Goal: Information Seeking & Learning: Learn about a topic

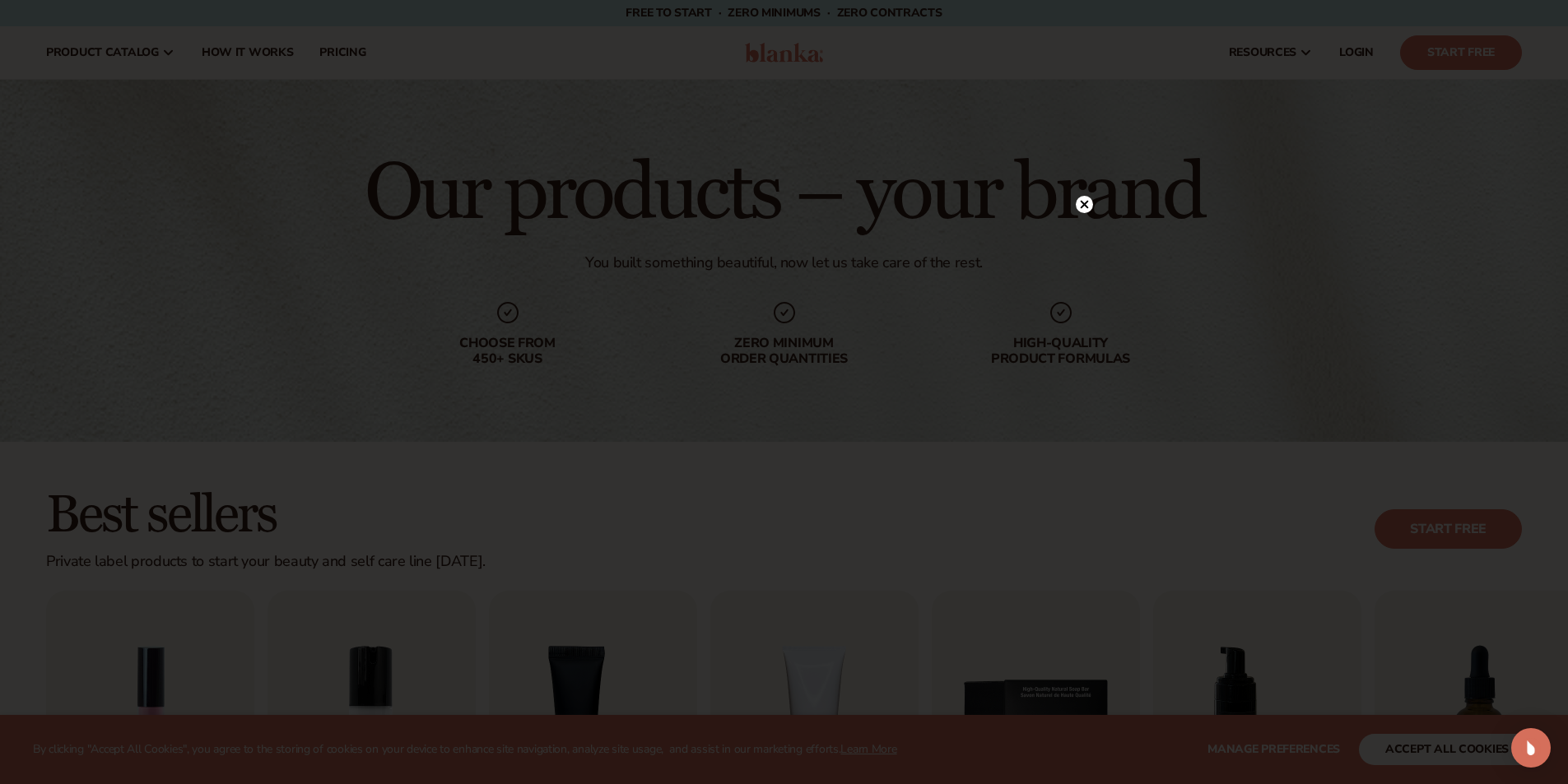
click at [1082, 204] on icon at bounding box center [1084, 204] width 17 height 17
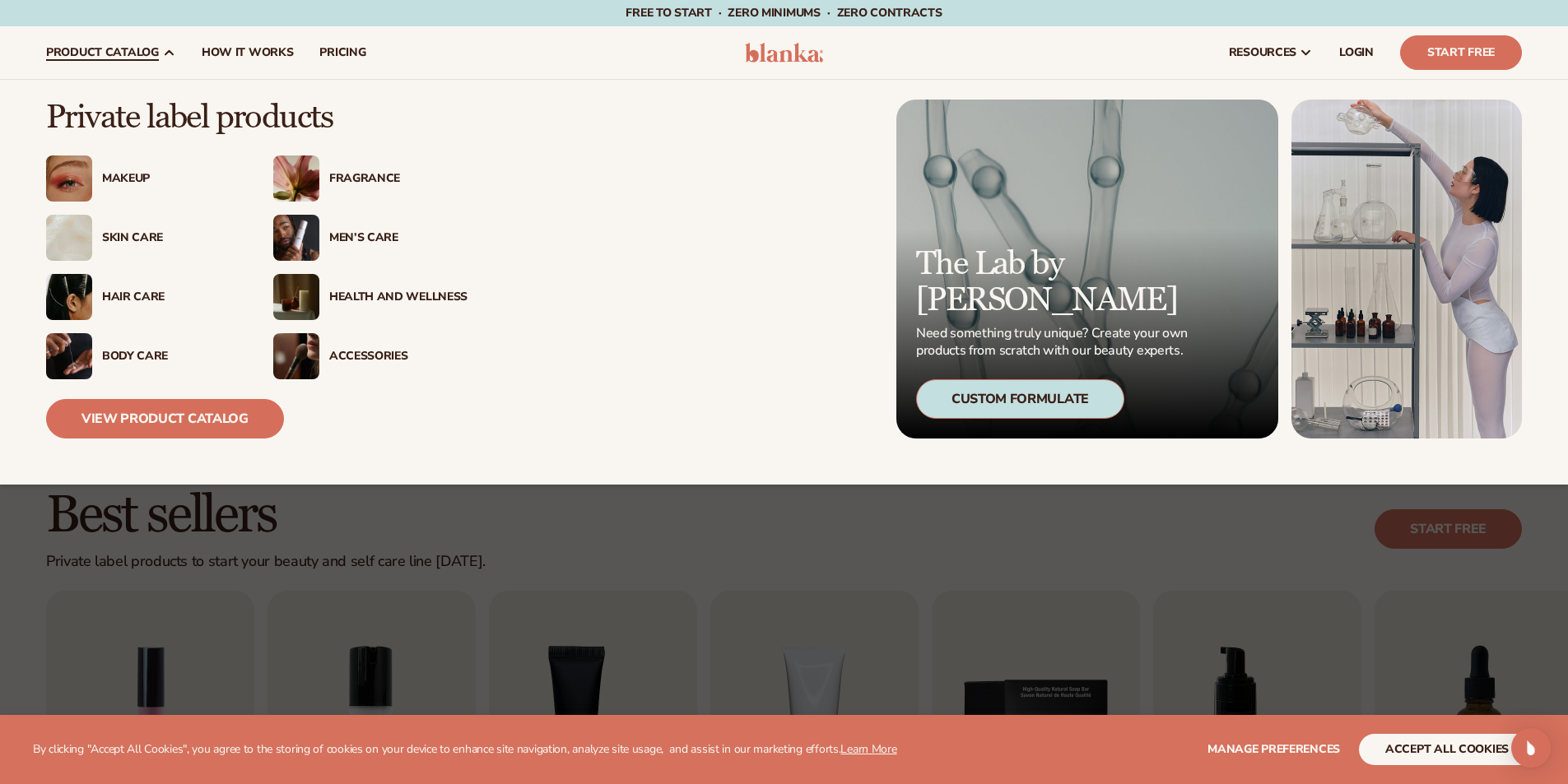
click at [136, 47] on span "product catalog" at bounding box center [103, 53] width 112 height 13
click at [196, 426] on link "View Product Catalog" at bounding box center [165, 418] width 238 height 39
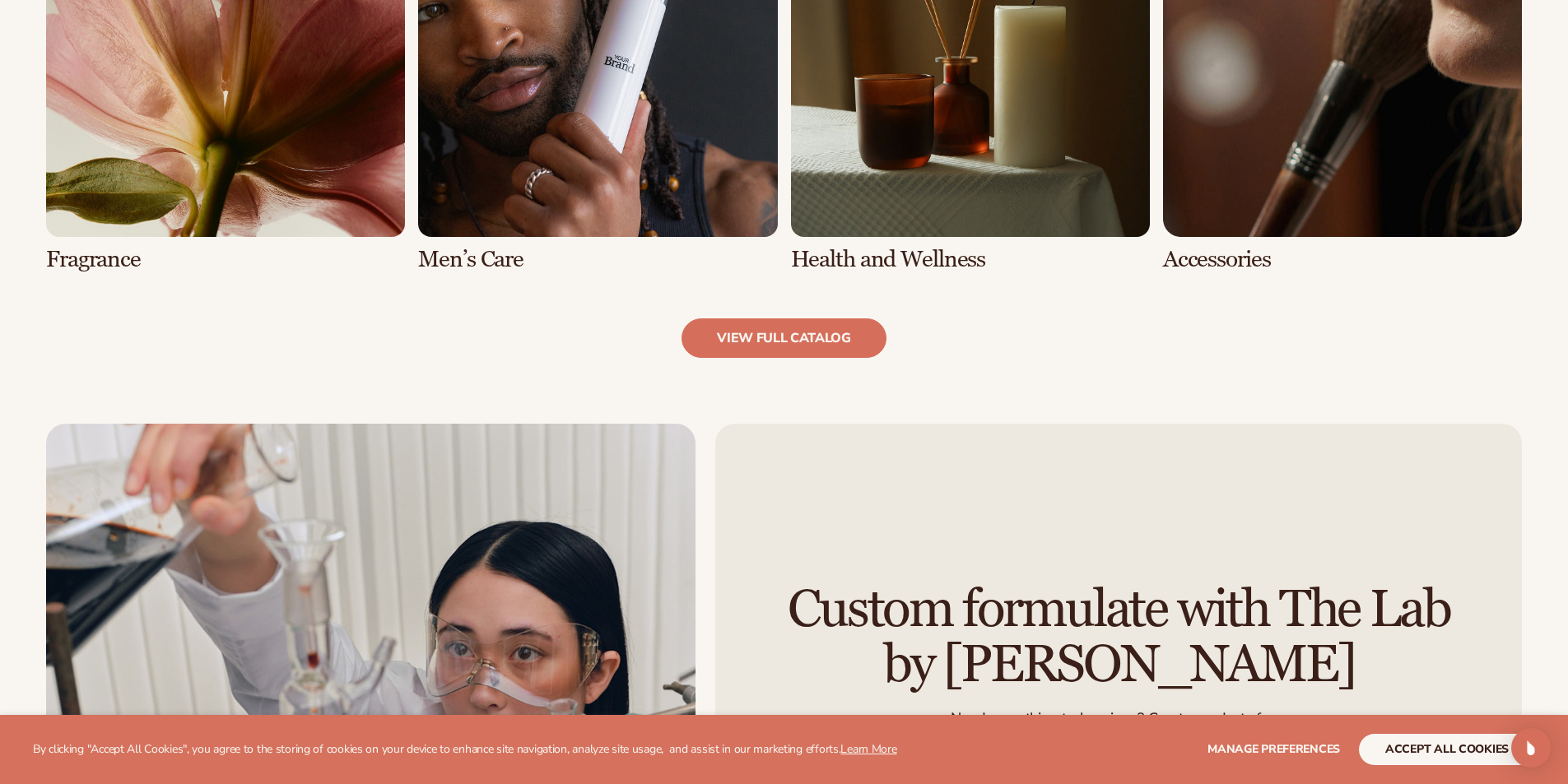
scroll to position [1811, 0]
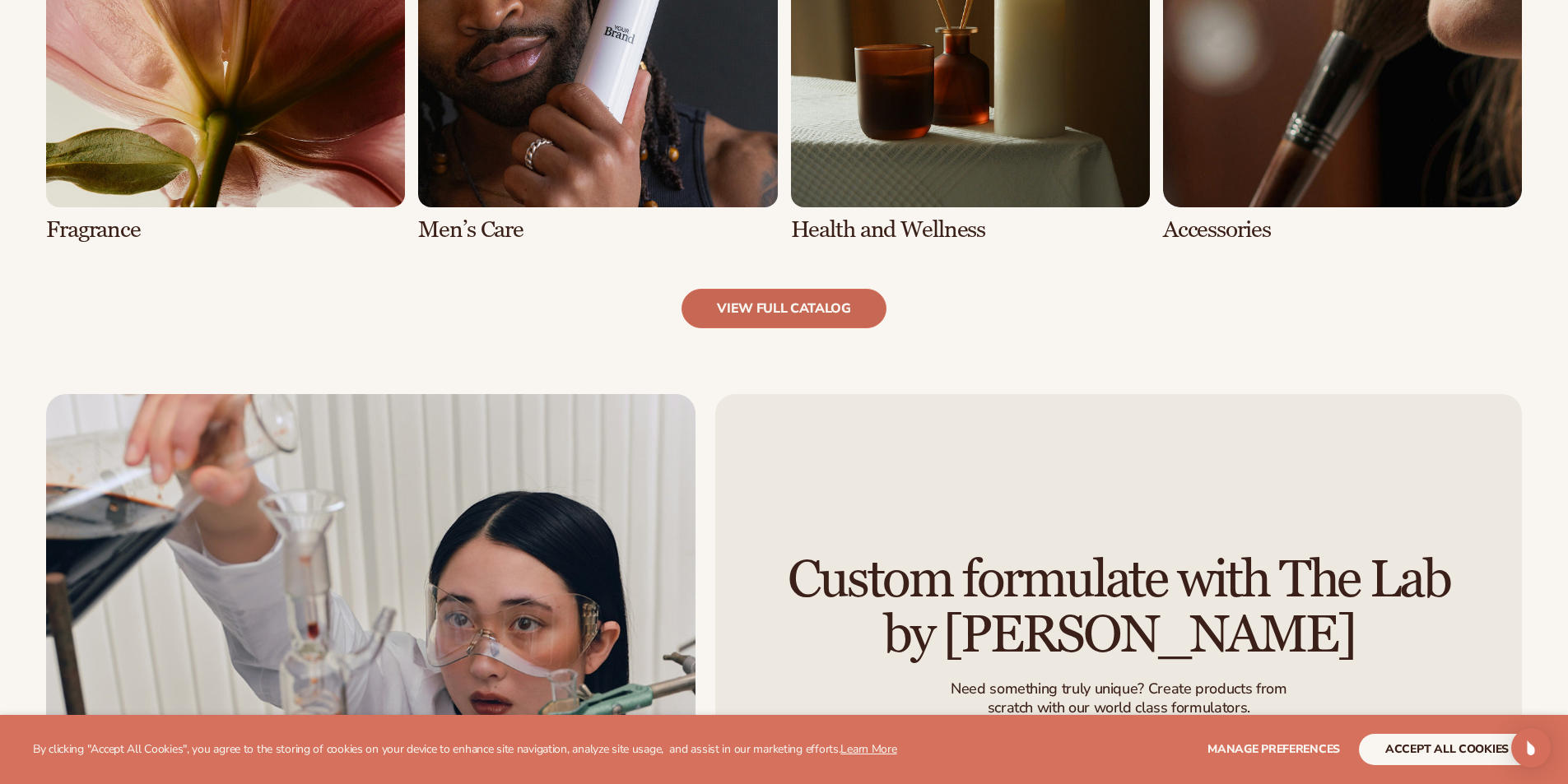
click at [798, 296] on link "view full catalog" at bounding box center [784, 309] width 205 height 39
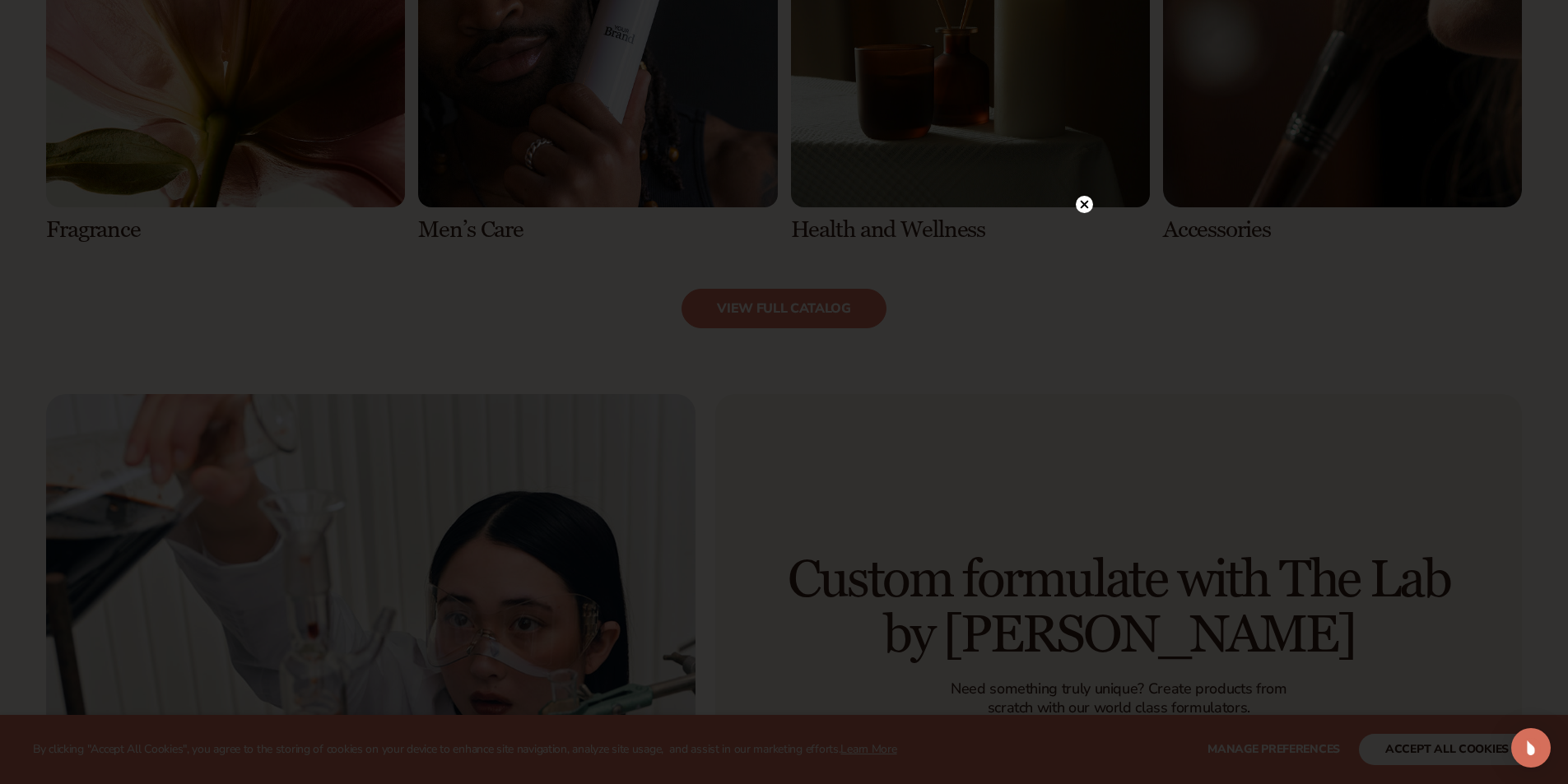
click at [1086, 206] on circle at bounding box center [1084, 204] width 17 height 17
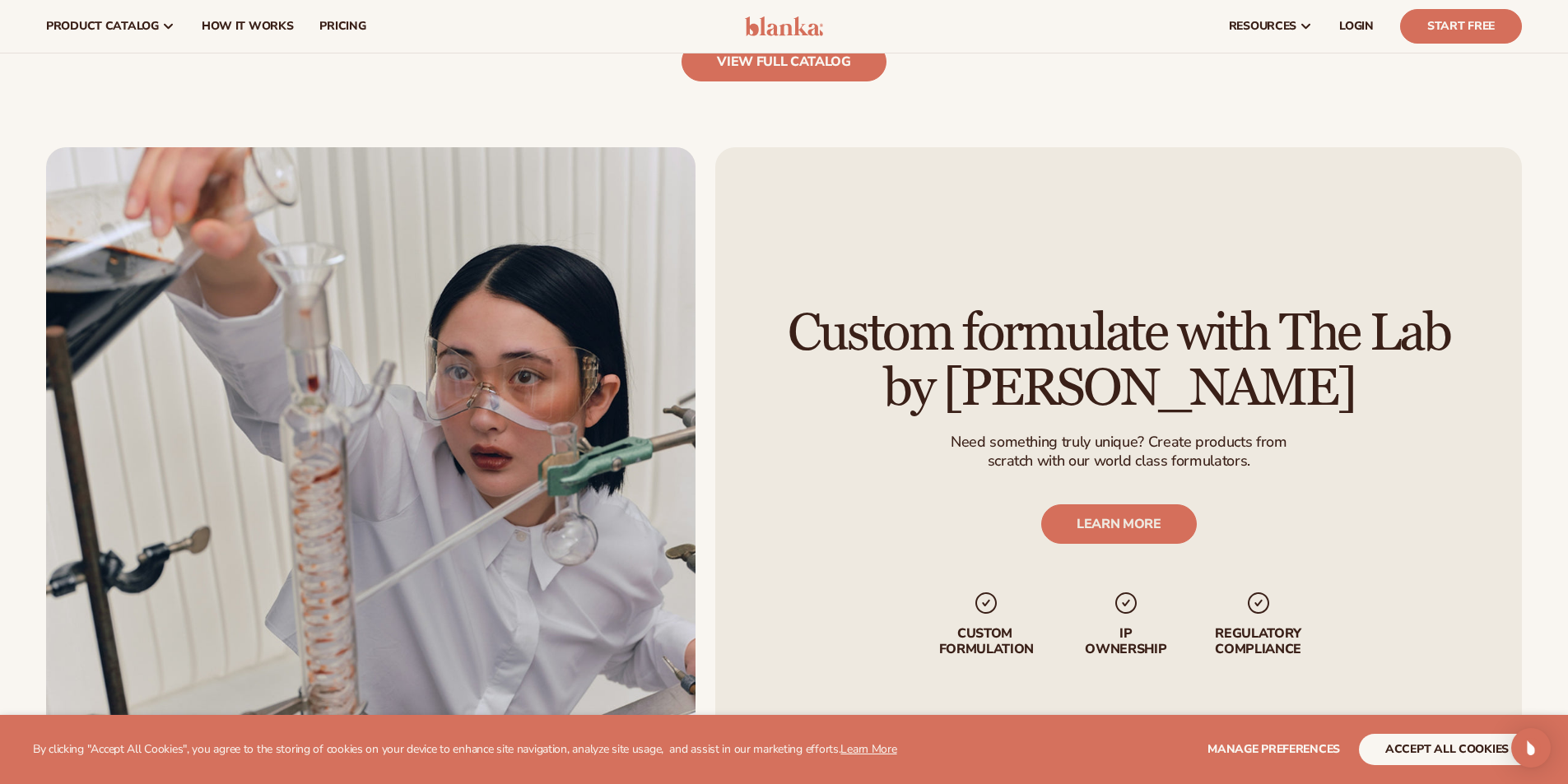
scroll to position [1399, 0]
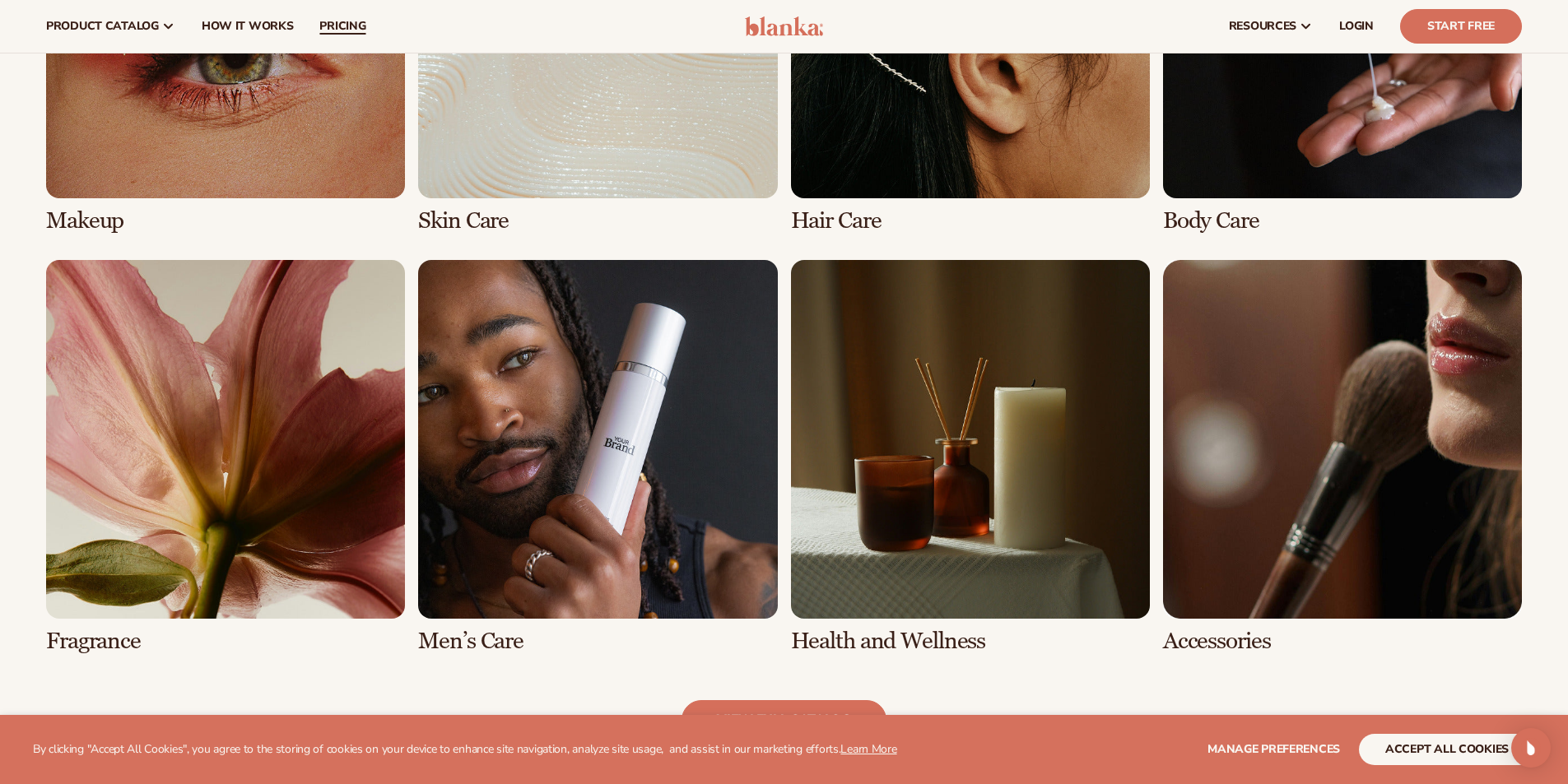
click at [341, 30] on span "pricing" at bounding box center [342, 26] width 46 height 13
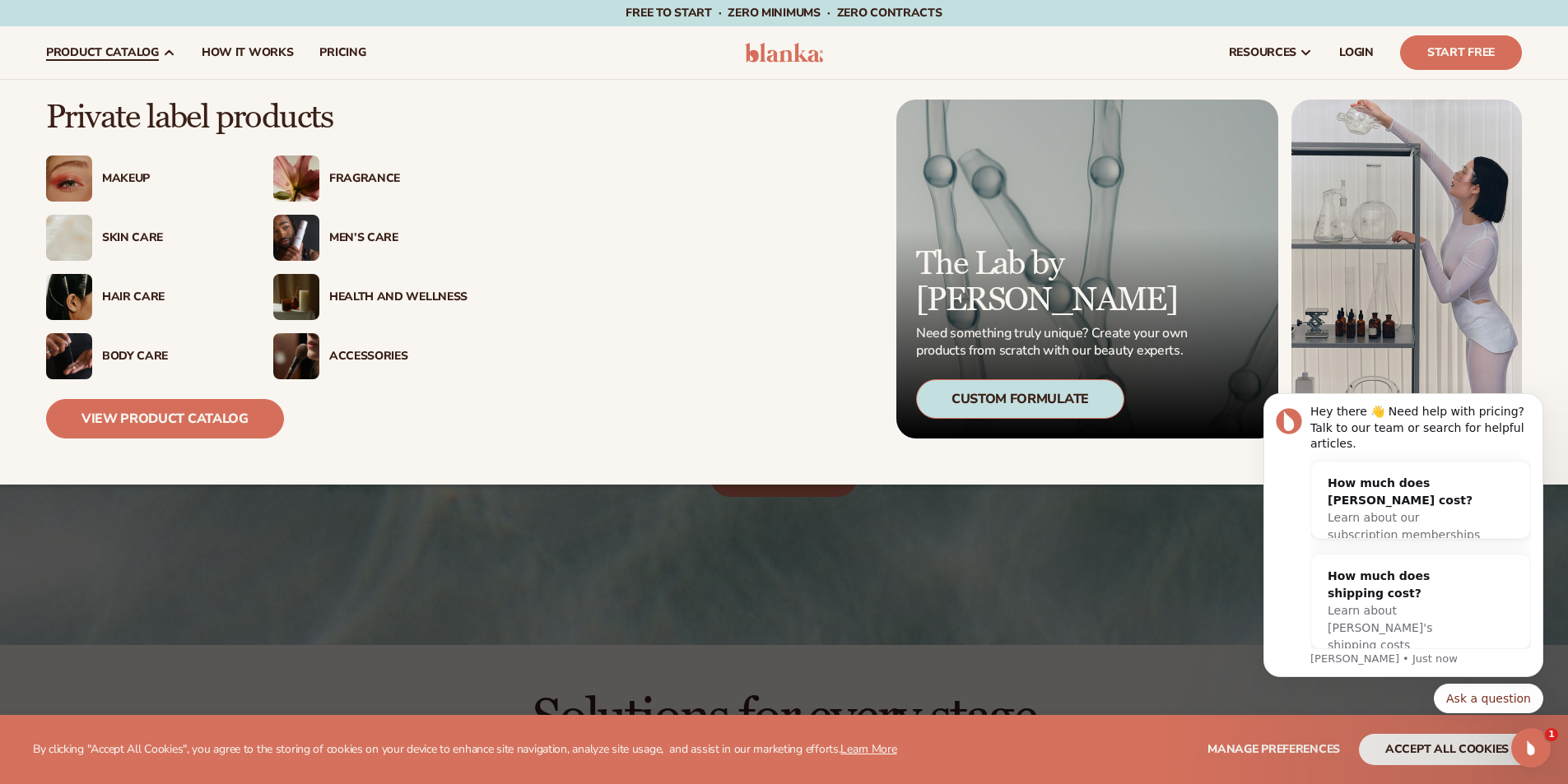
click at [128, 174] on div "Makeup" at bounding box center [170, 179] width 138 height 14
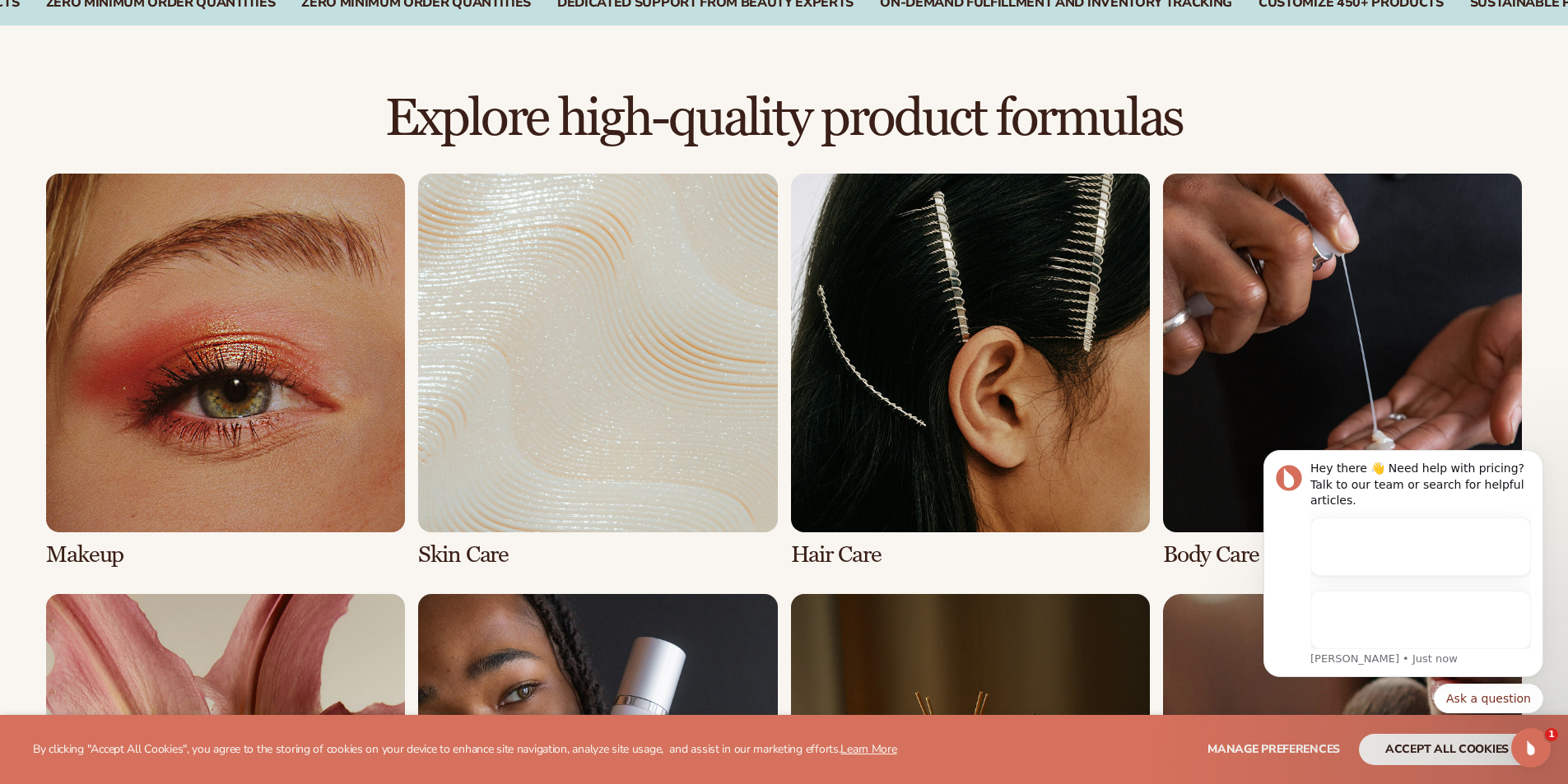
scroll to position [1069, 0]
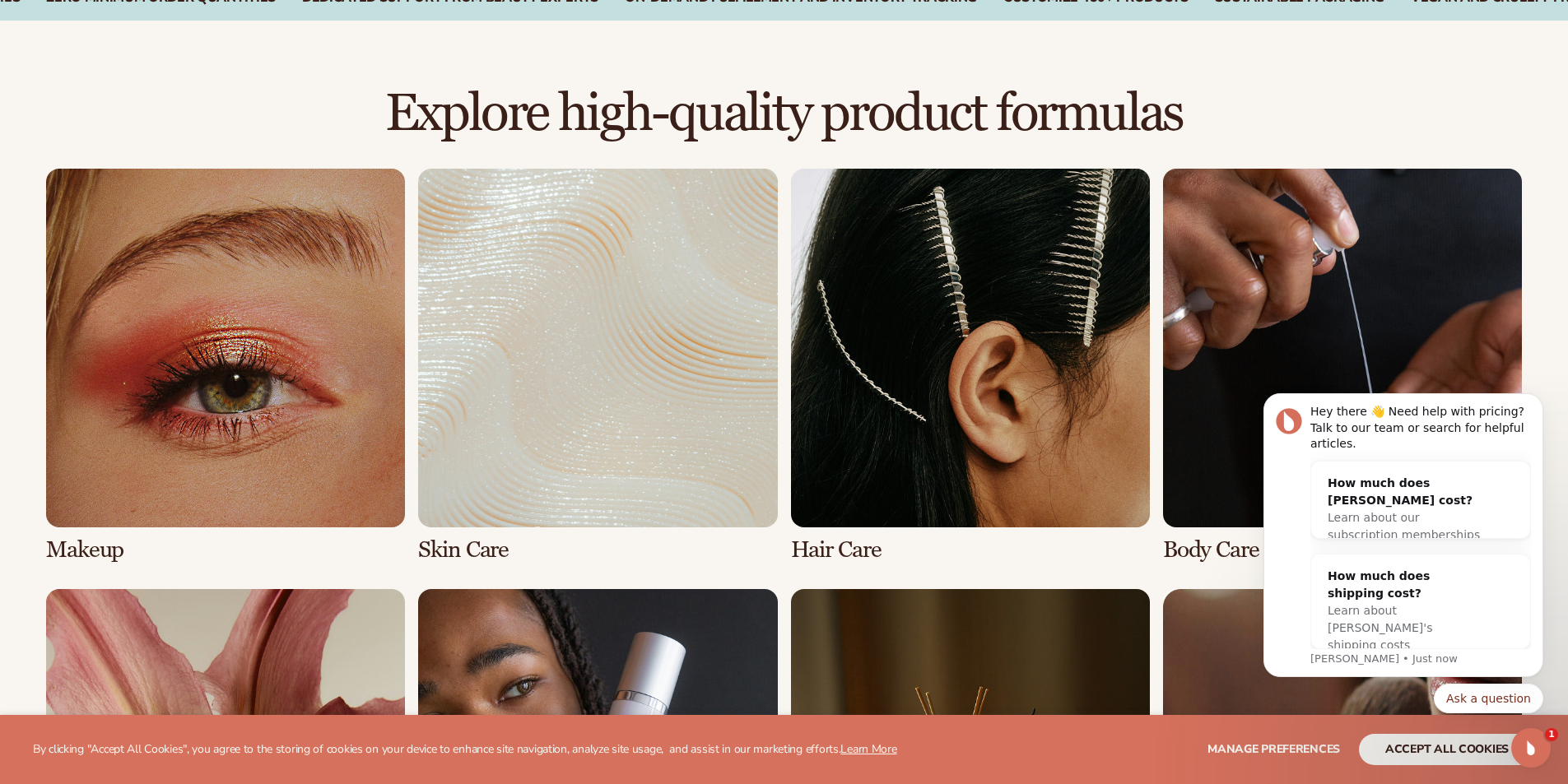
click at [197, 379] on link "1 / 8" at bounding box center [226, 366] width 359 height 394
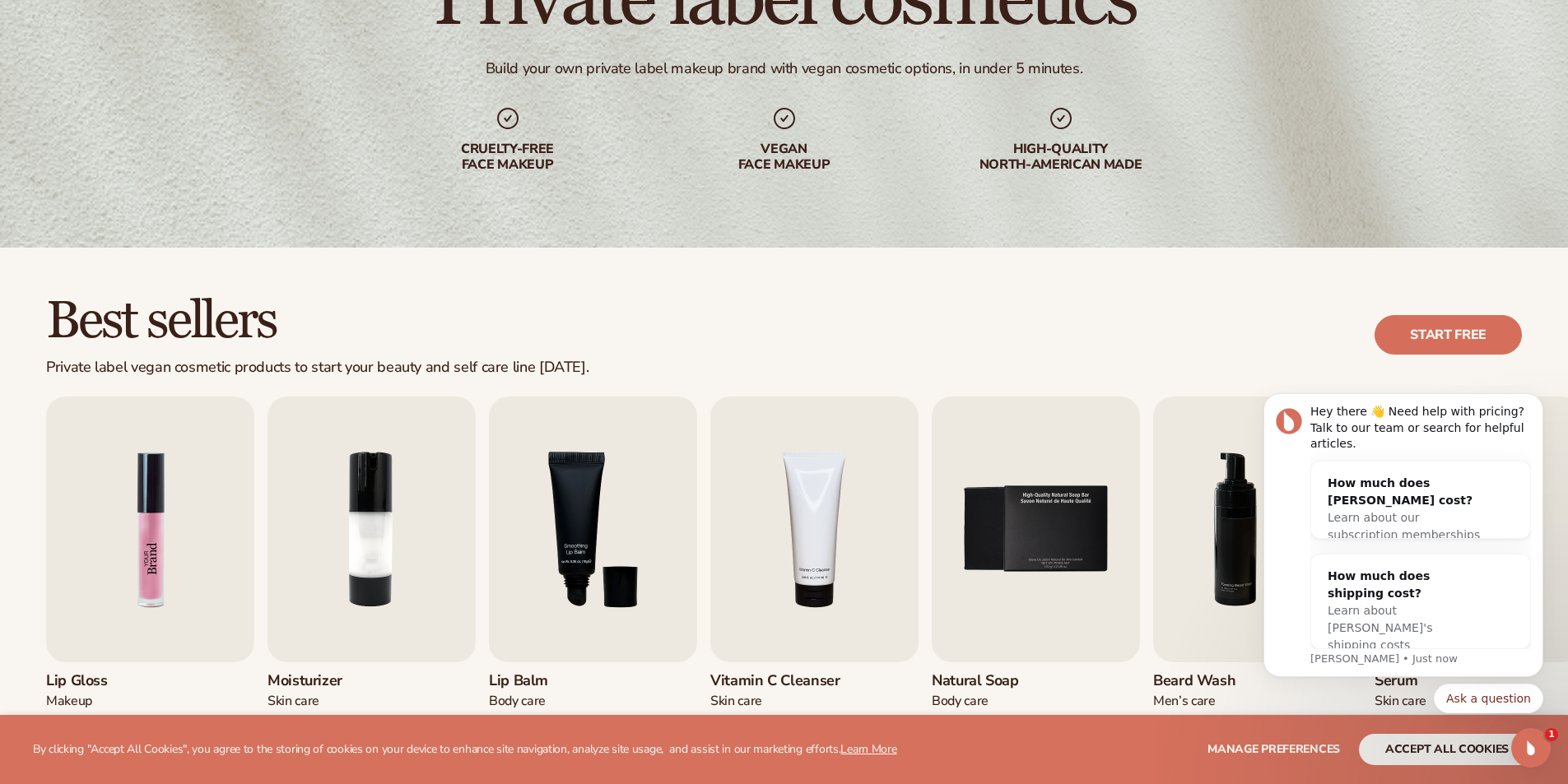
scroll to position [329, 0]
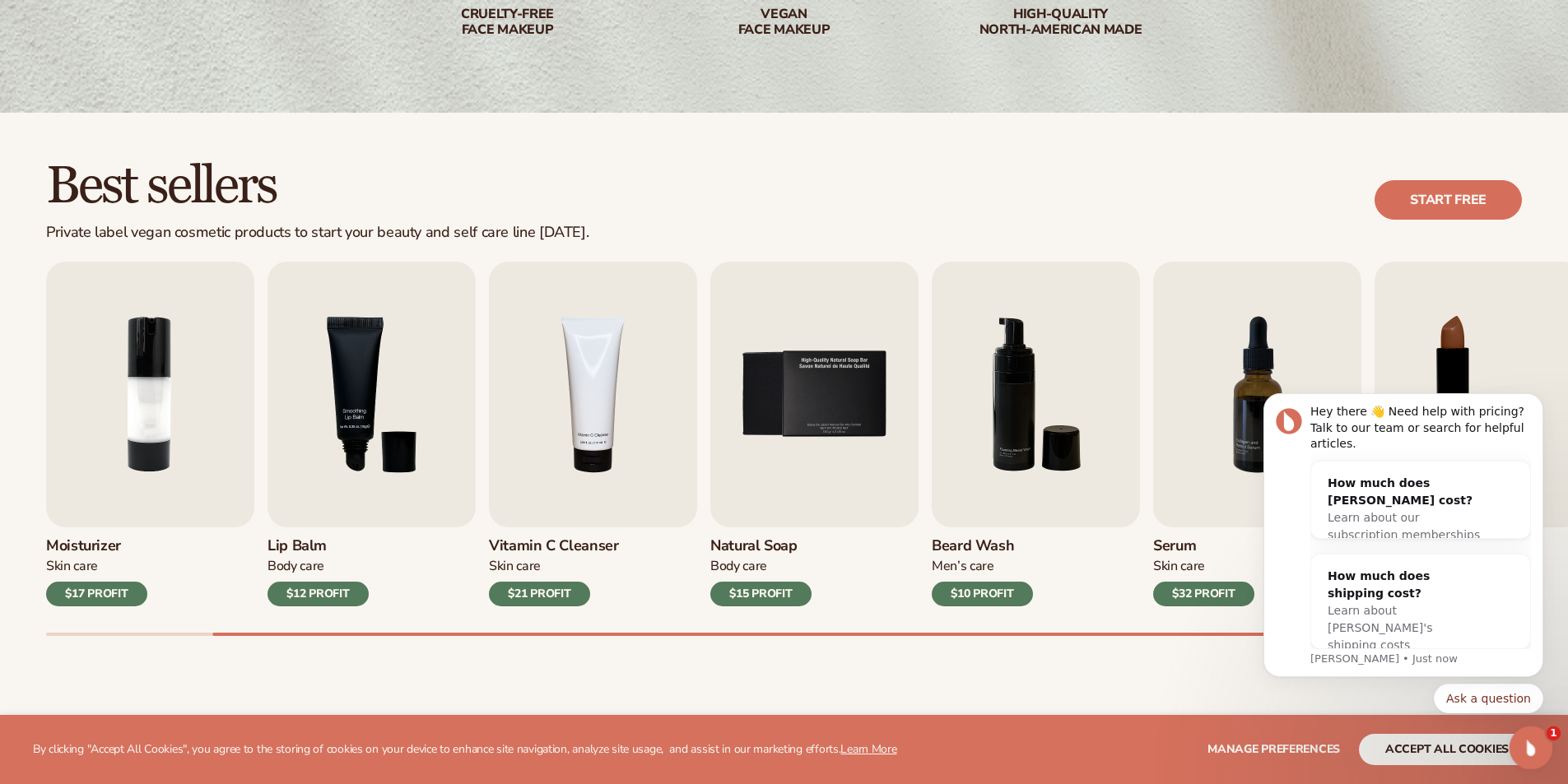
click at [1531, 740] on icon "Open Intercom Messenger" at bounding box center [1529, 746] width 27 height 27
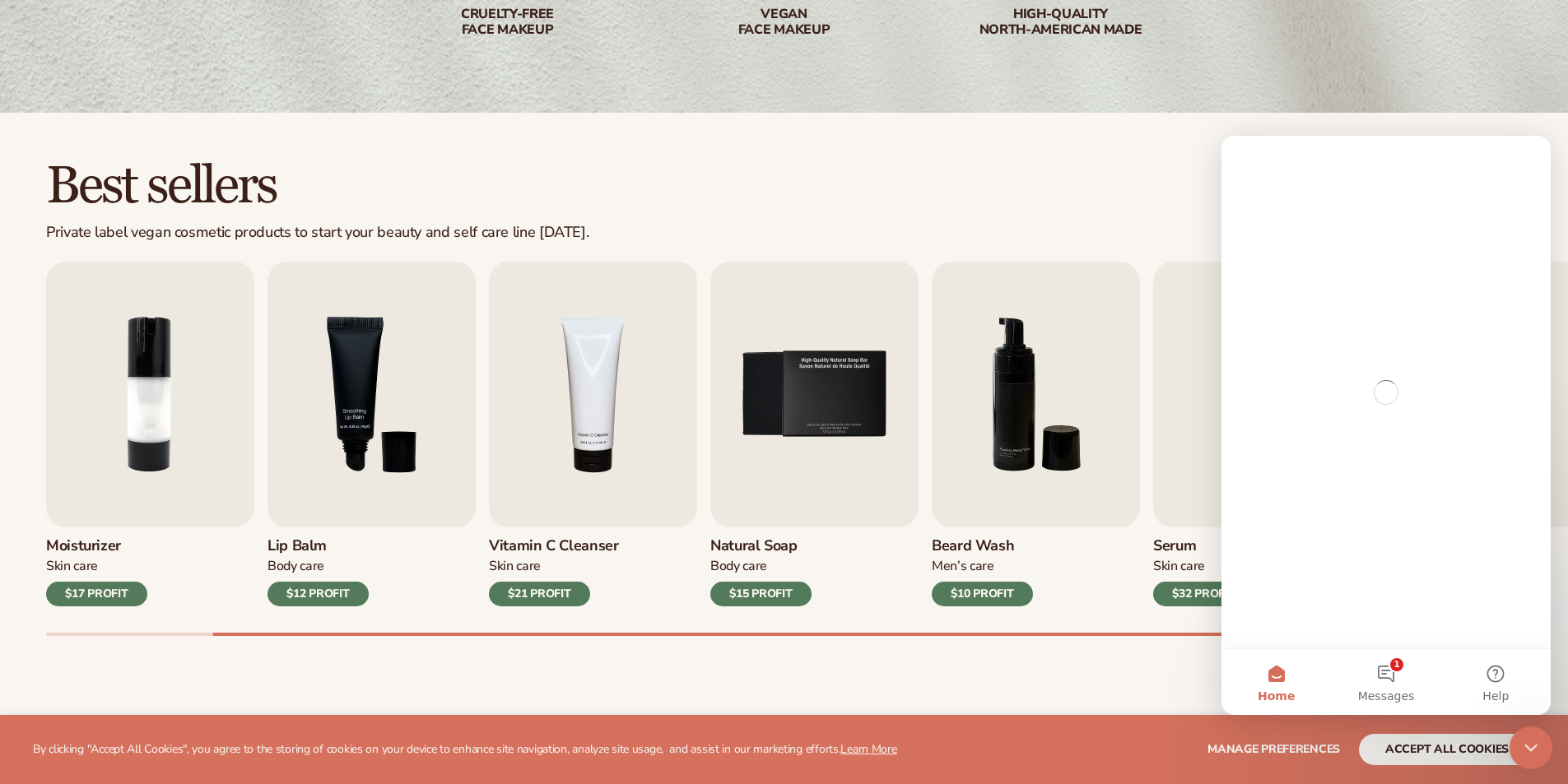
scroll to position [0, 0]
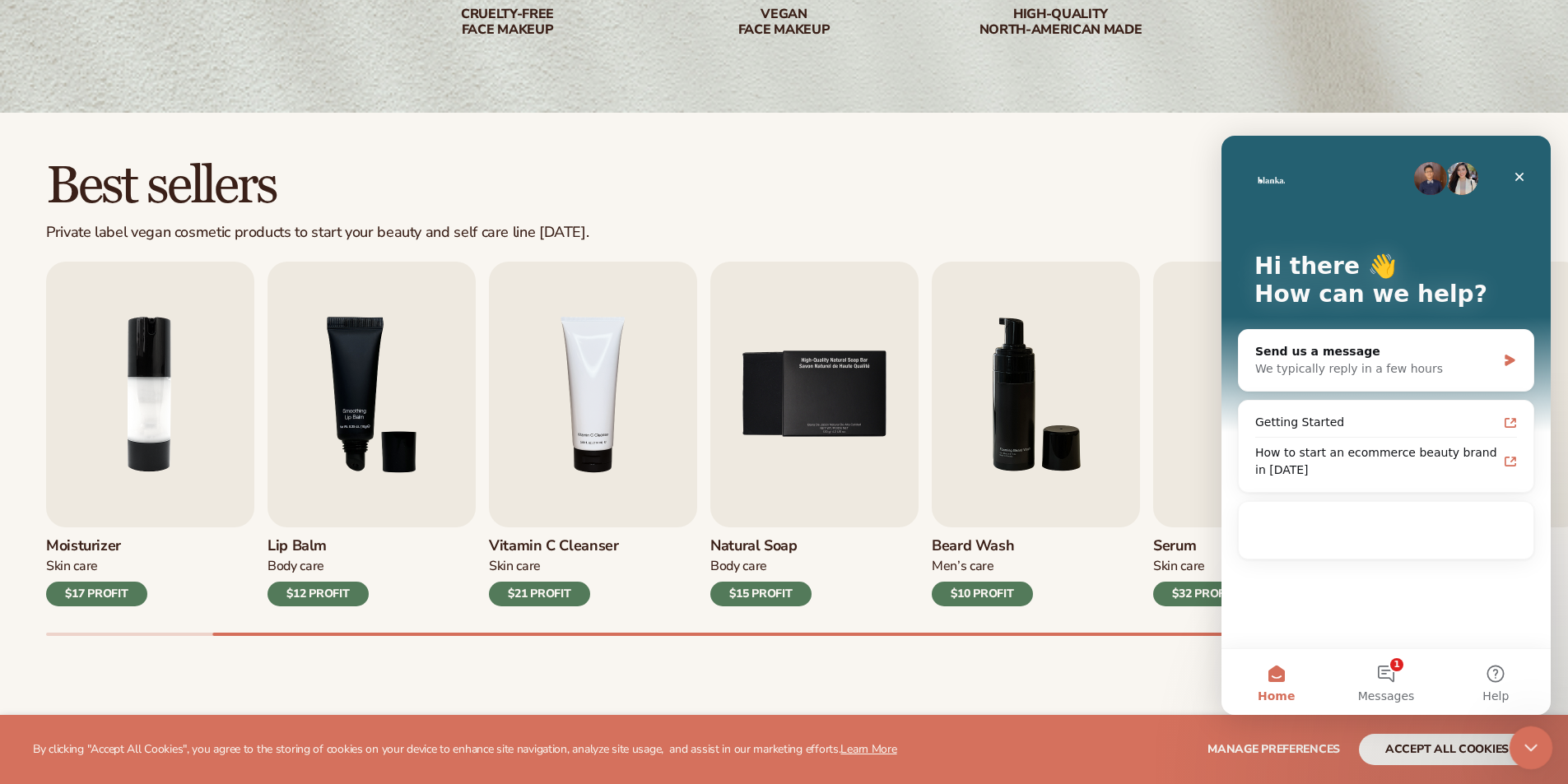
click at [1531, 740] on icon "Close Intercom Messenger" at bounding box center [1528, 746] width 20 height 20
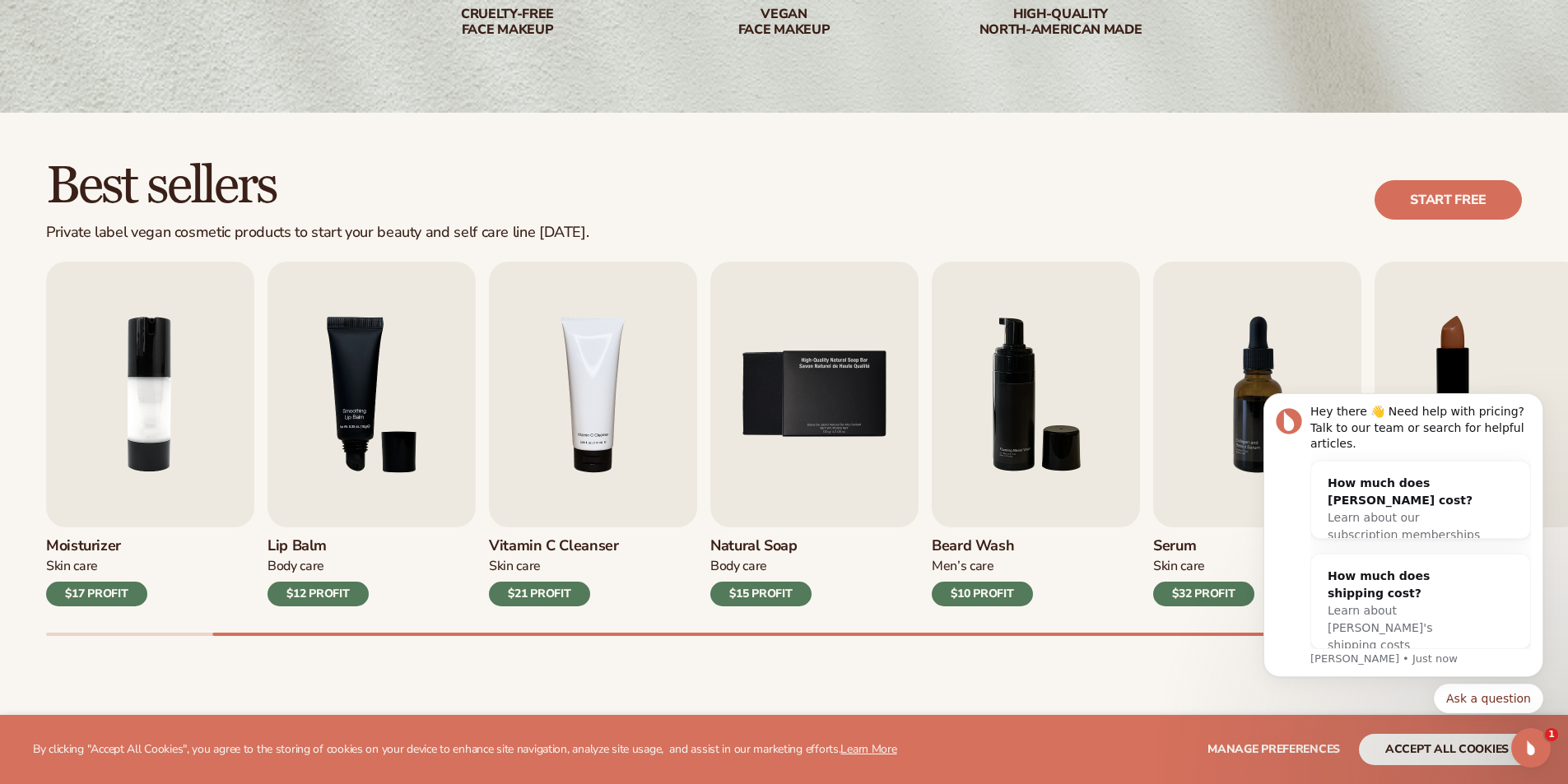
click at [1250, 697] on body "Hey there 👋 Need help with pricing? Talk to our team or search for helpful arti…" at bounding box center [1403, 562] width 316 height 342
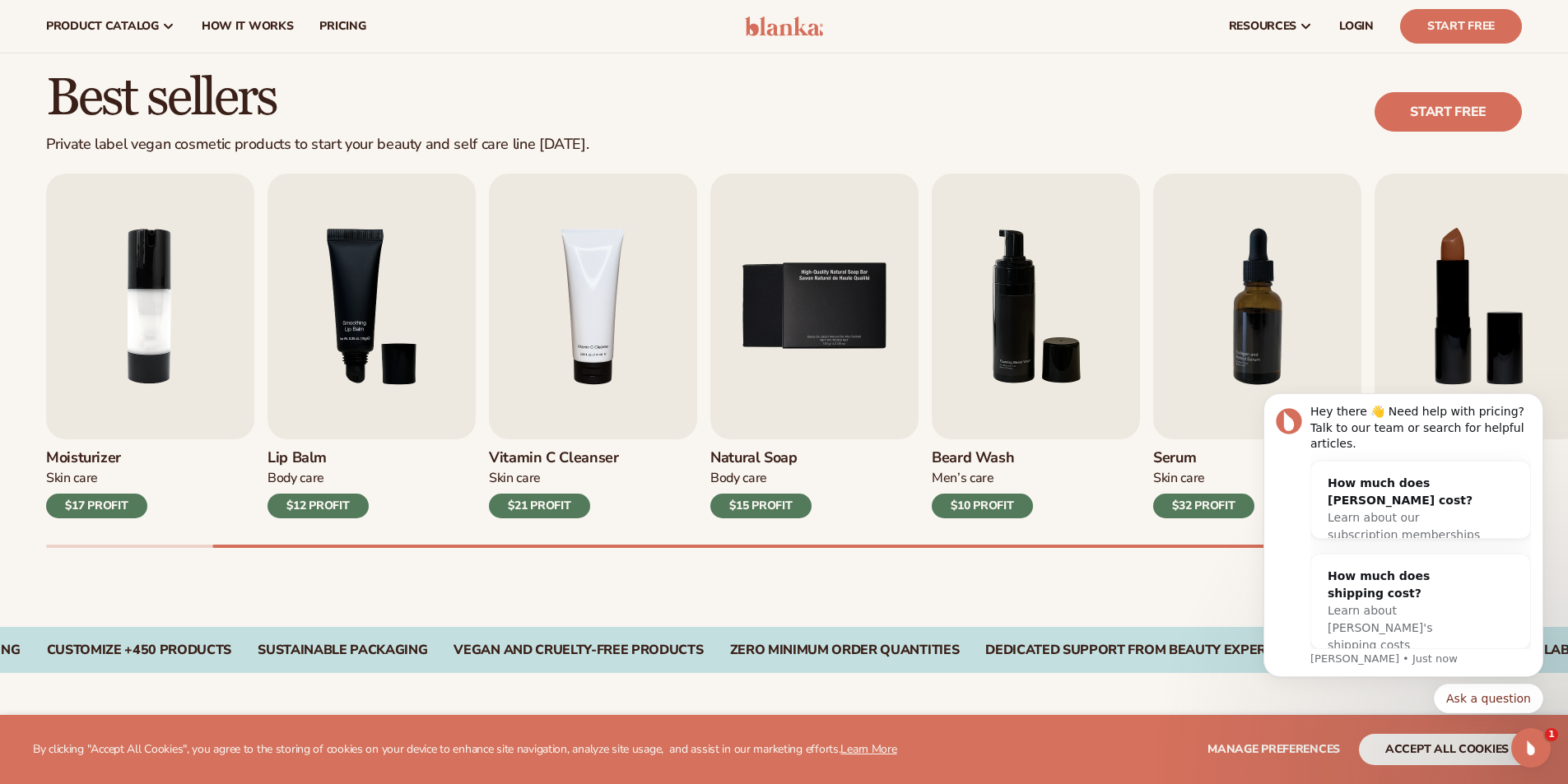
scroll to position [411, 0]
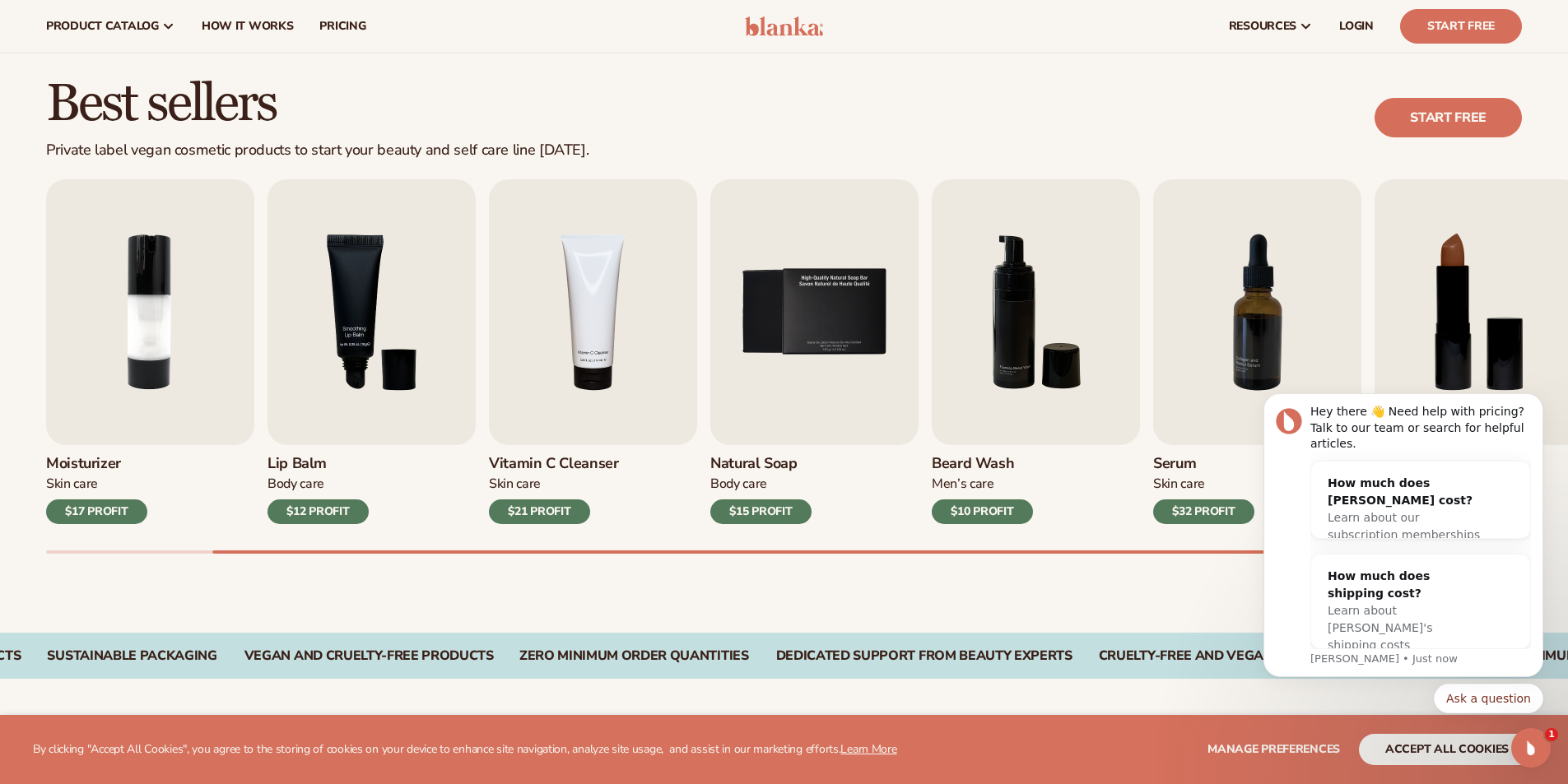
drag, startPoint x: 623, startPoint y: 548, endPoint x: 430, endPoint y: 548, distance: 193.0
click at [430, 548] on div "Lip Gloss Makeup $16 PROFIT Moisturizer Skin Care $17 PROFIT Lip Balm Body Care…" at bounding box center [807, 367] width 1522 height 375
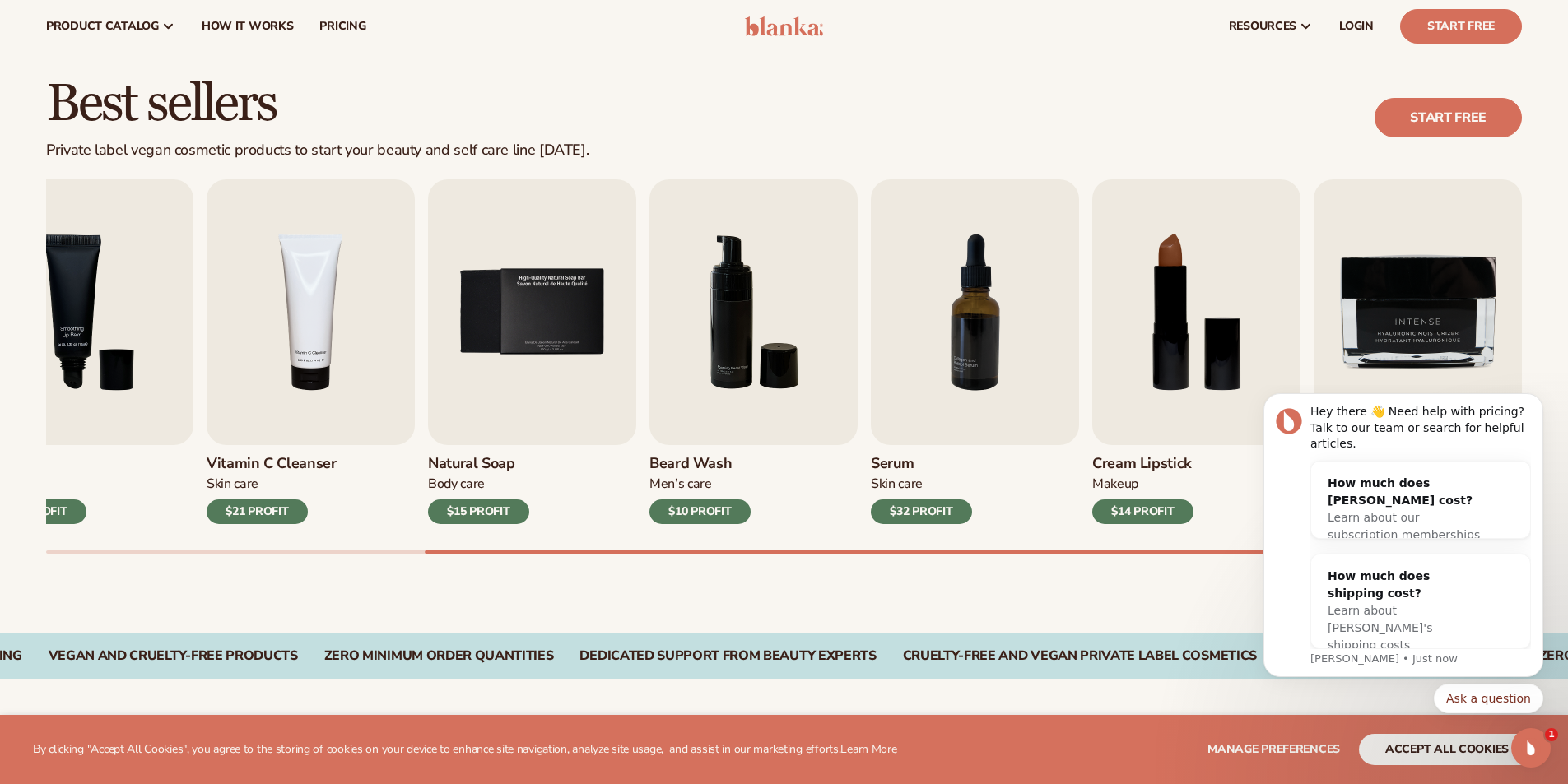
click at [759, 610] on div "Best sellers Private label vegan cosmetic products to start your beauty and sel…" at bounding box center [784, 331] width 1568 height 602
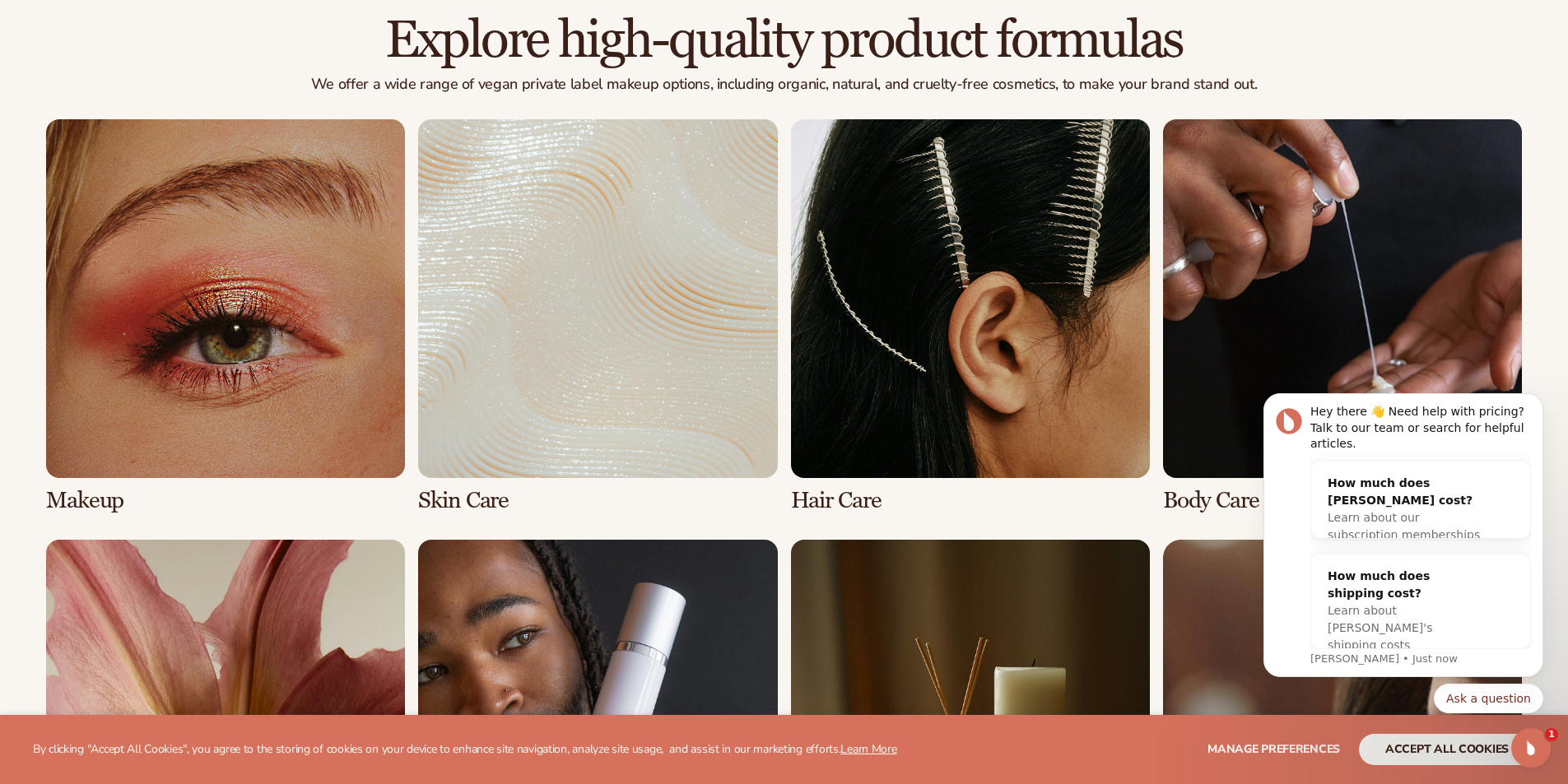
scroll to position [1152, 0]
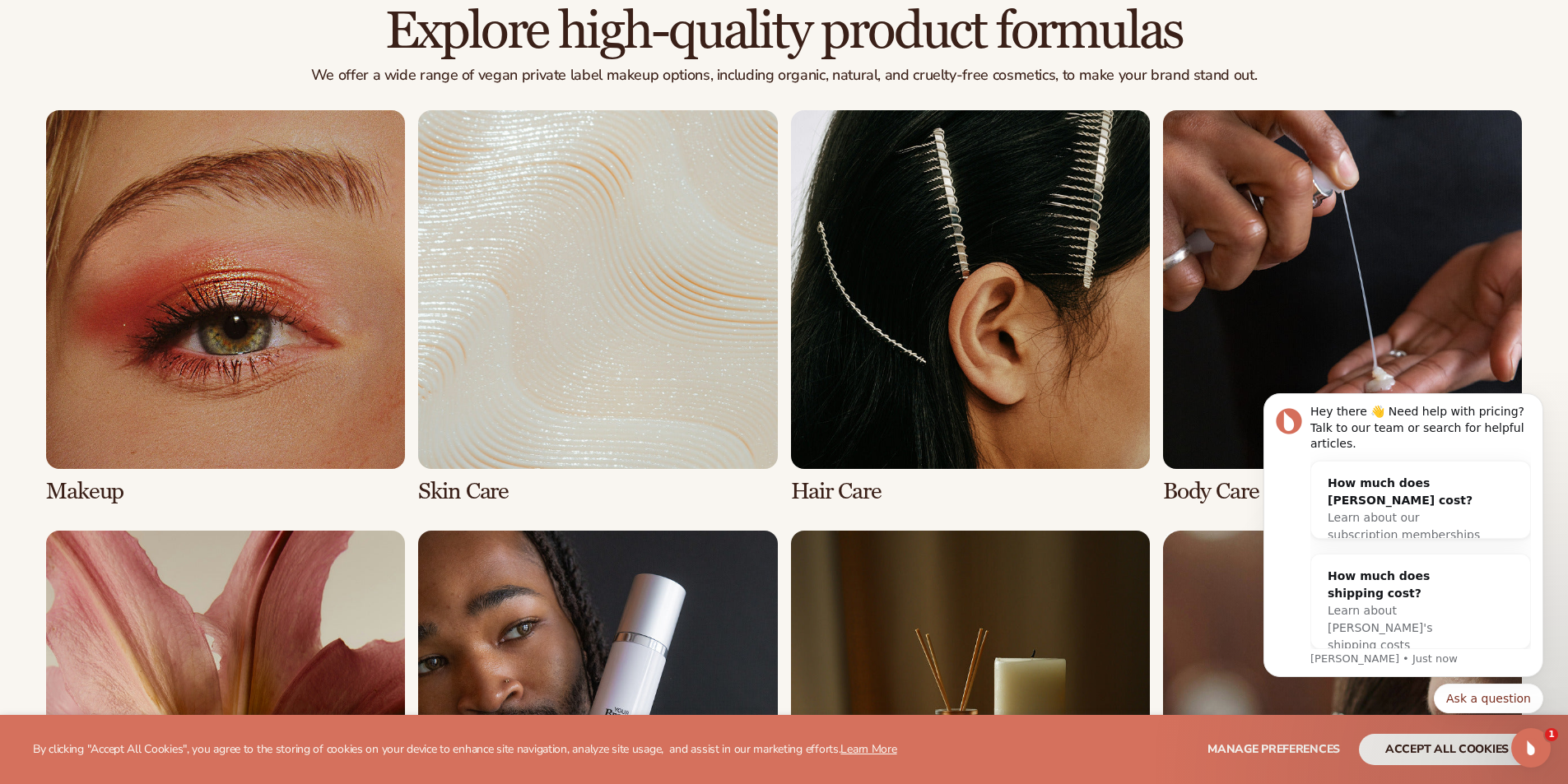
click at [111, 490] on link "1 / 8" at bounding box center [226, 308] width 359 height 394
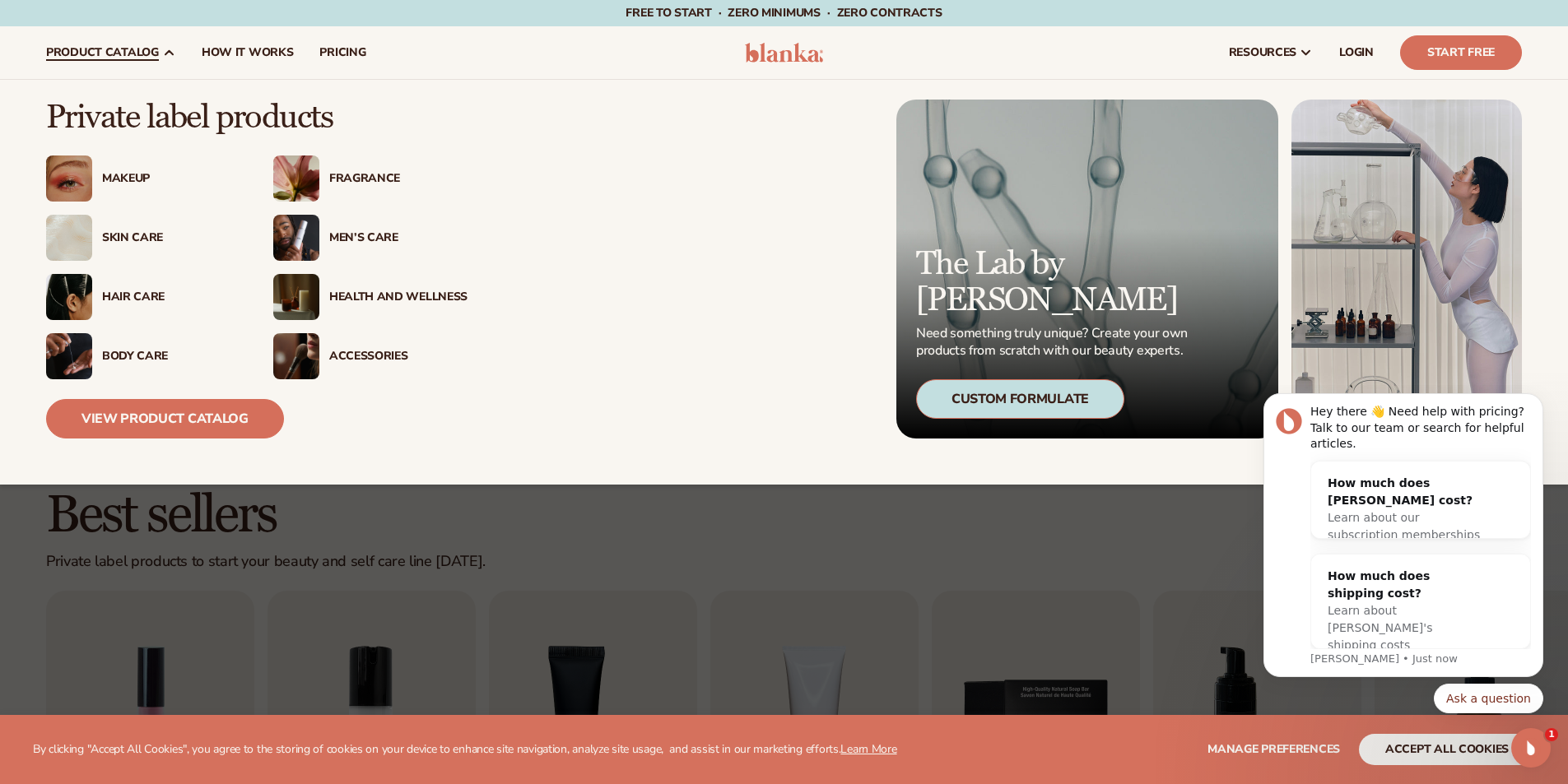
click at [134, 176] on div "Makeup" at bounding box center [170, 179] width 138 height 14
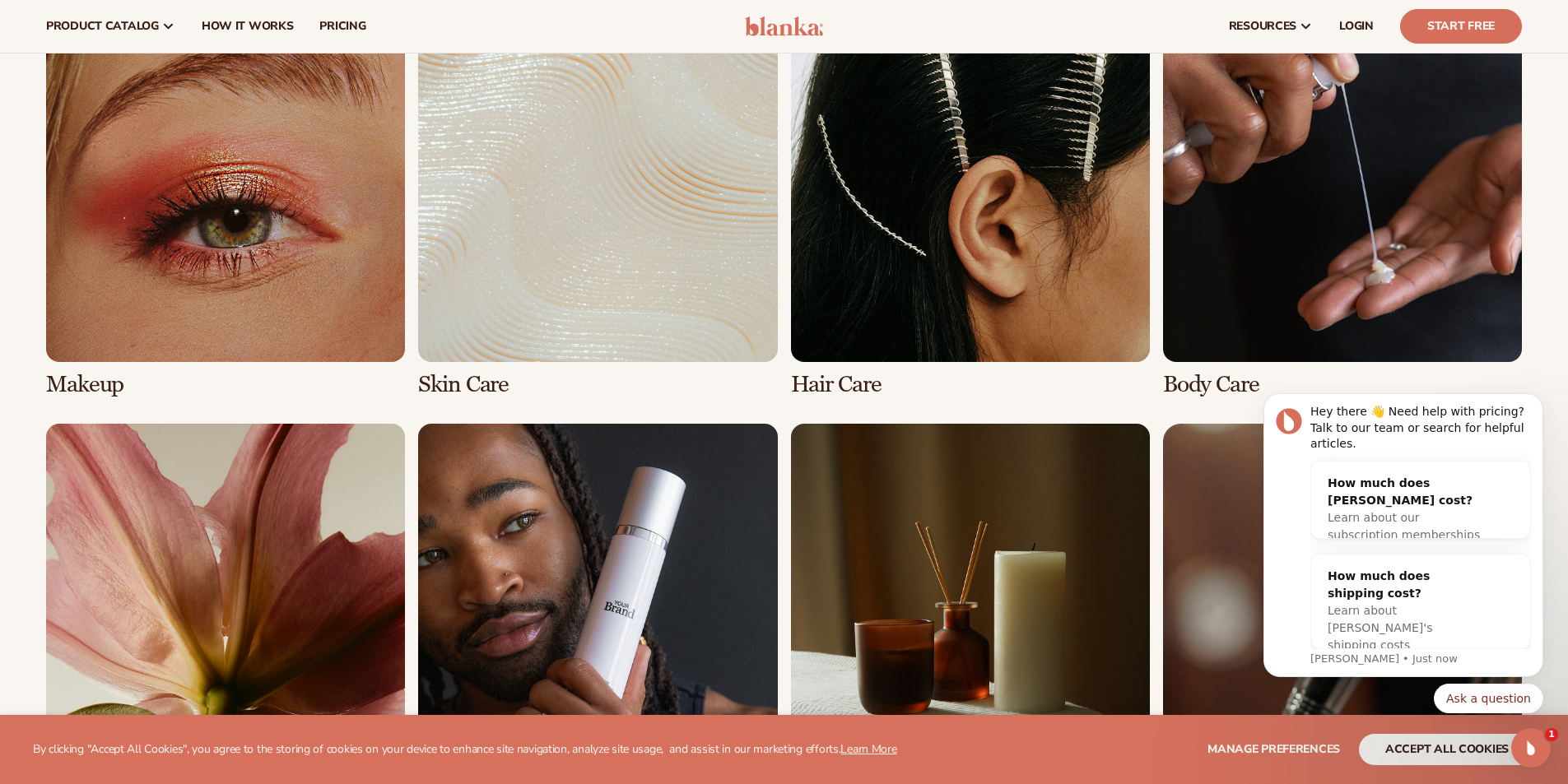
scroll to position [1234, 0]
click at [641, 227] on link "2 / 8" at bounding box center [598, 202] width 359 height 394
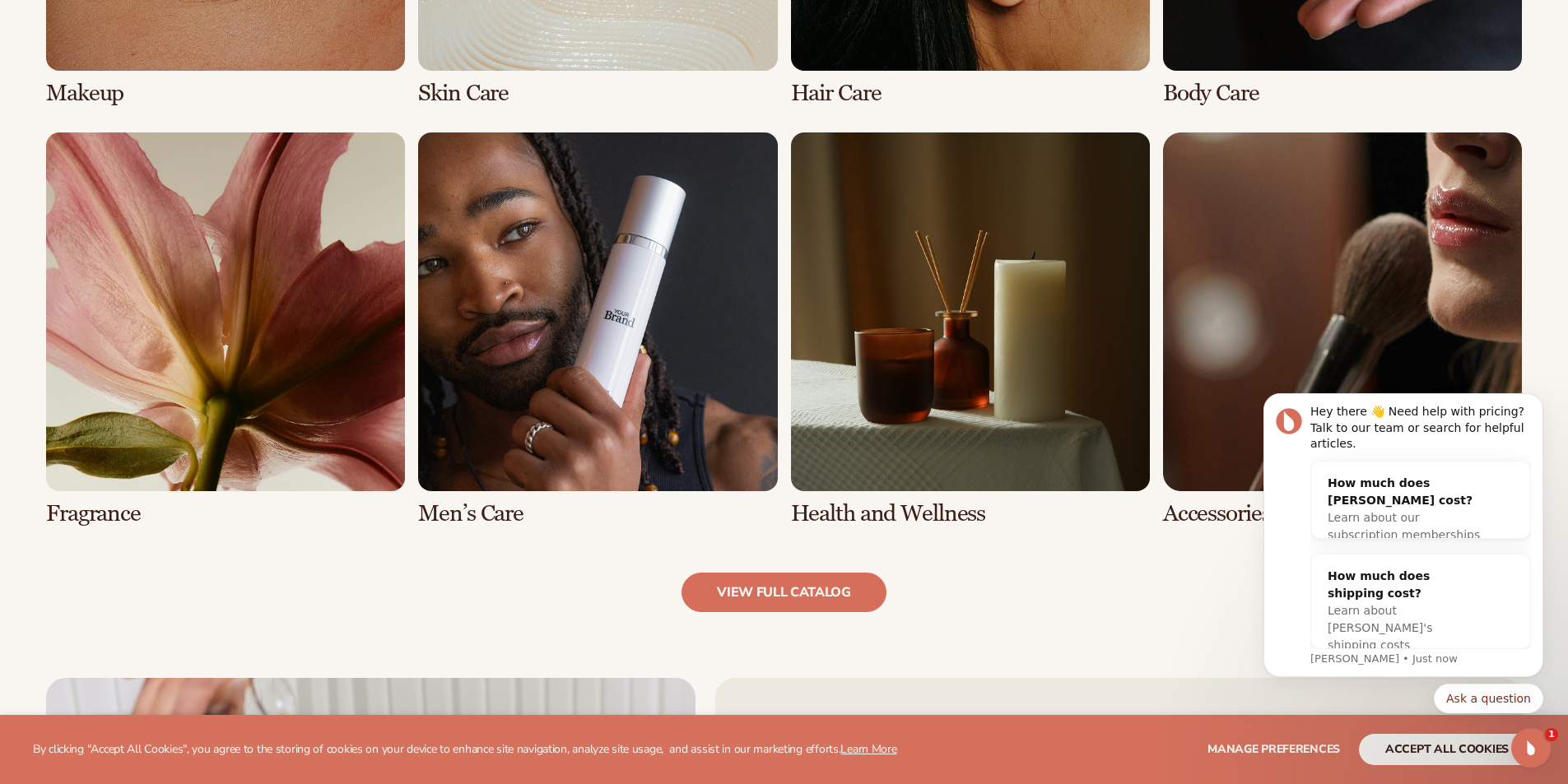
scroll to position [1729, 0]
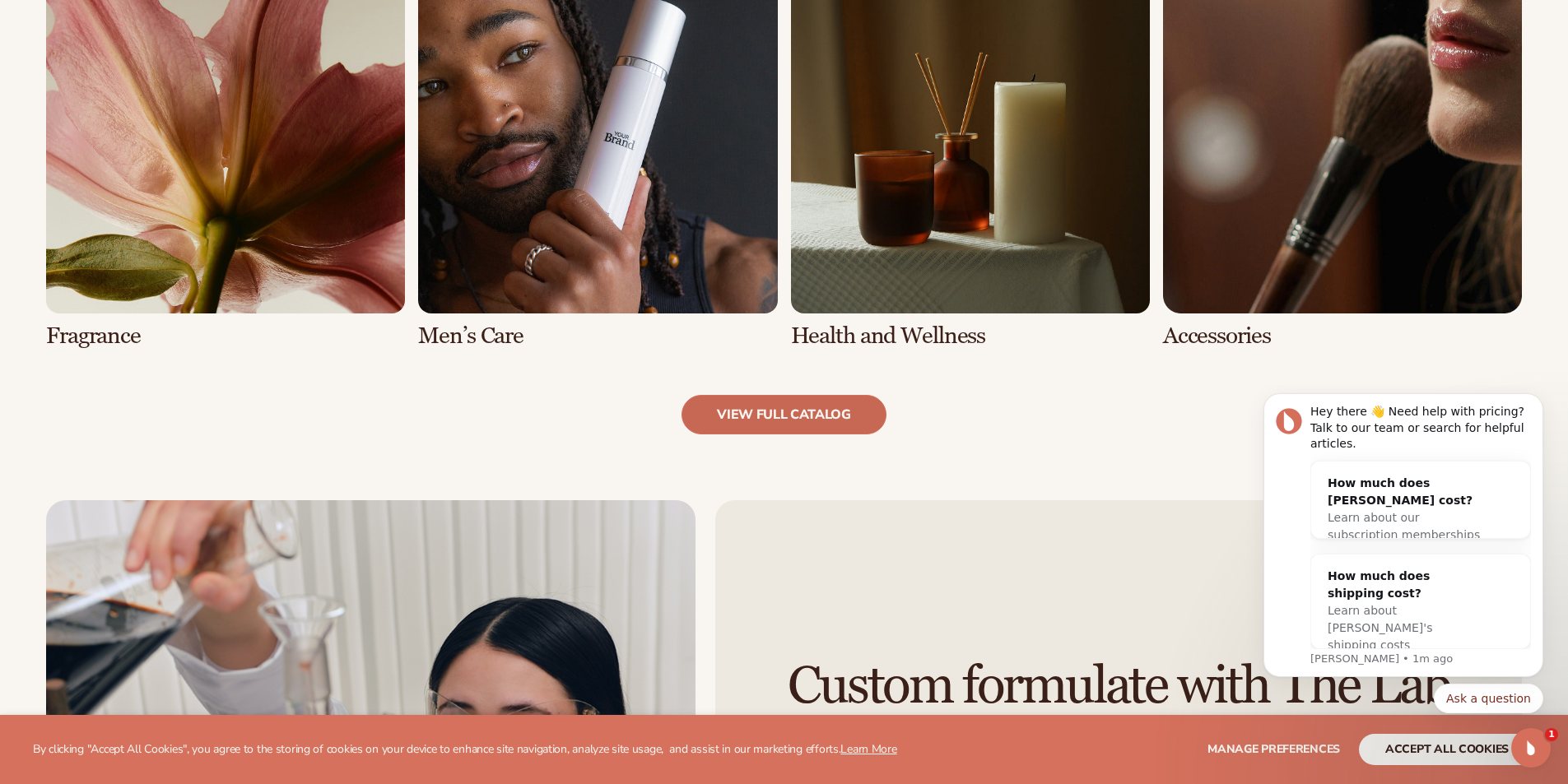
click at [754, 420] on link "view full catalog" at bounding box center [784, 415] width 205 height 39
